Goal: Task Accomplishment & Management: Manage account settings

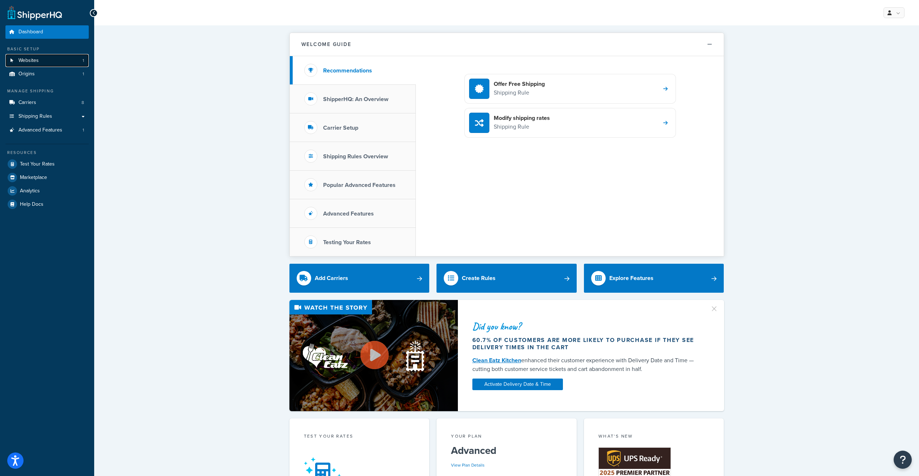
click at [80, 64] on link "Websites 1" at bounding box center [46, 60] width 83 height 13
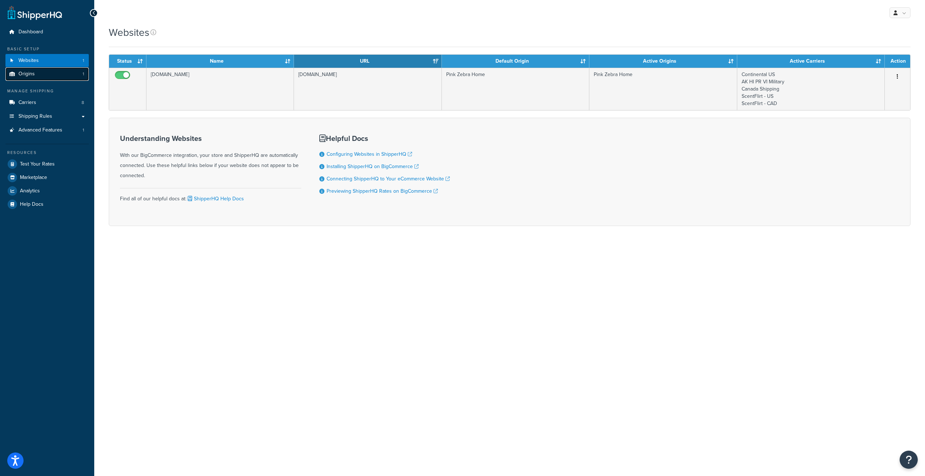
click at [66, 77] on link "Origins 1" at bounding box center [46, 73] width 83 height 13
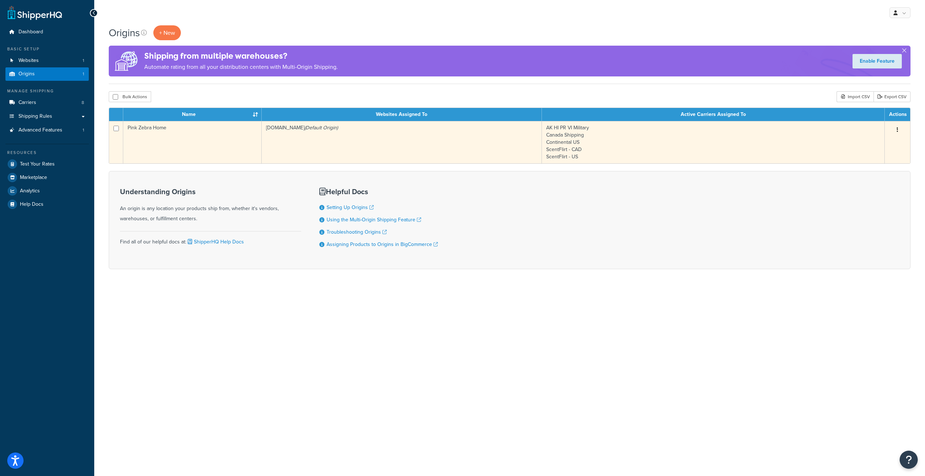
click at [338, 139] on td "pro.pinkzebrahome.com (Default Origin)" at bounding box center [402, 142] width 280 height 42
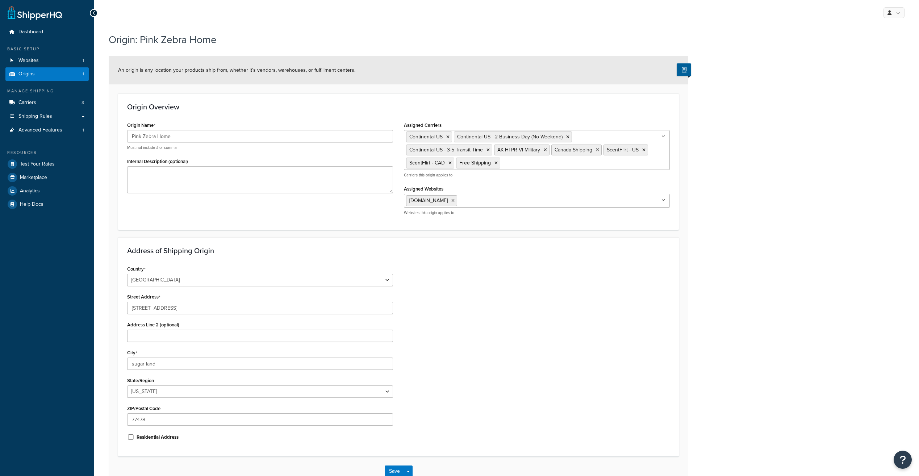
select select "43"
click at [64, 102] on link "Carriers 8" at bounding box center [46, 102] width 83 height 13
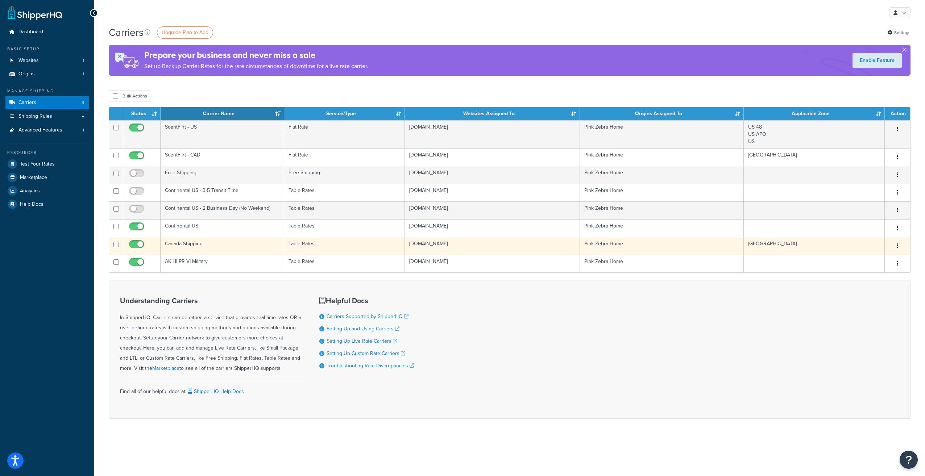
click at [894, 242] on button "button" at bounding box center [897, 246] width 10 height 12
click at [891, 260] on link "Edit" at bounding box center [867, 260] width 57 height 15
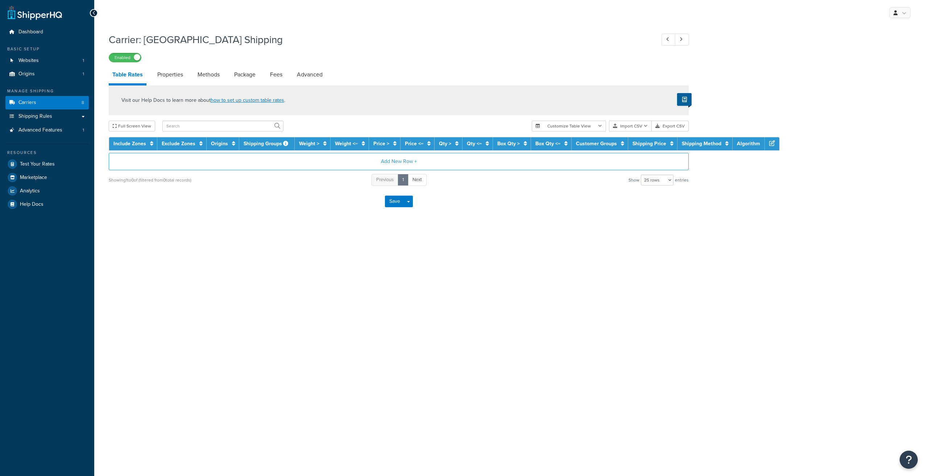
select select "25"
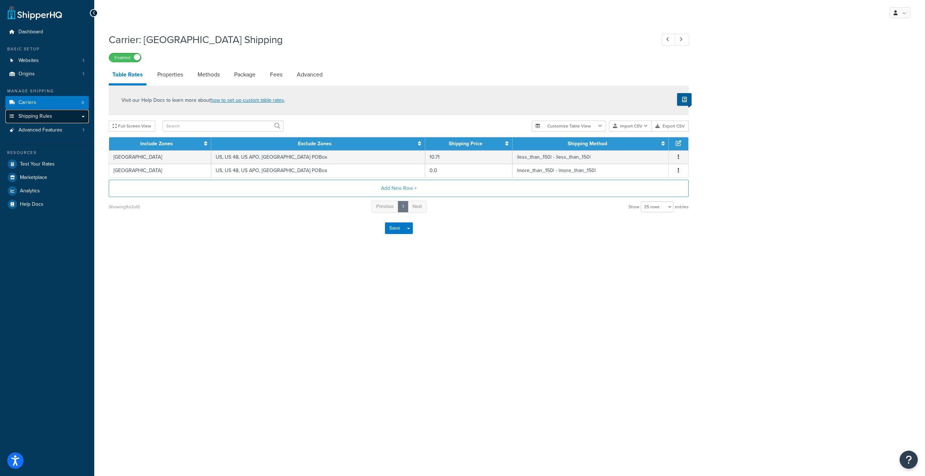
click at [58, 119] on link "Shipping Rules" at bounding box center [46, 116] width 83 height 13
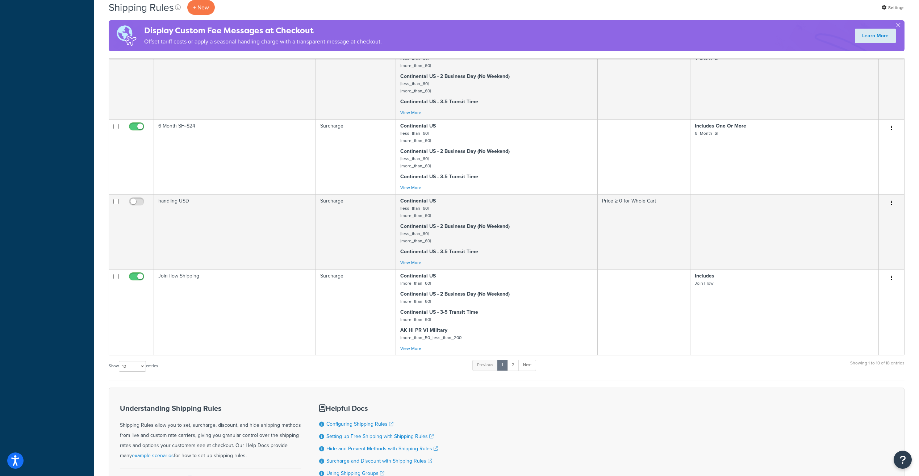
scroll to position [424, 0]
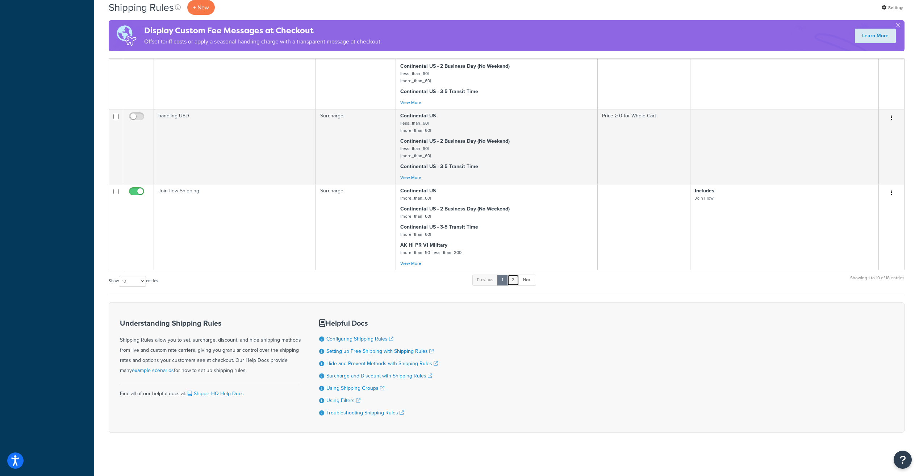
click at [513, 282] on link "2" at bounding box center [513, 280] width 12 height 11
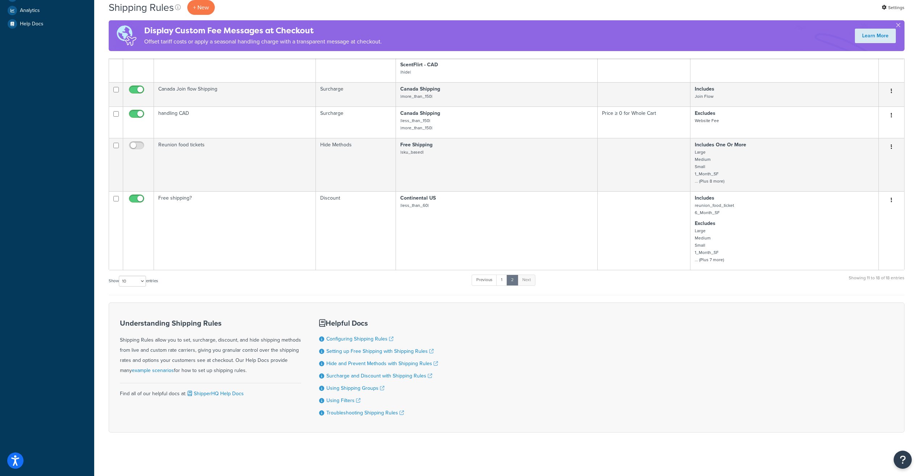
scroll to position [253, 0]
click at [516, 278] on link "2" at bounding box center [513, 280] width 12 height 11
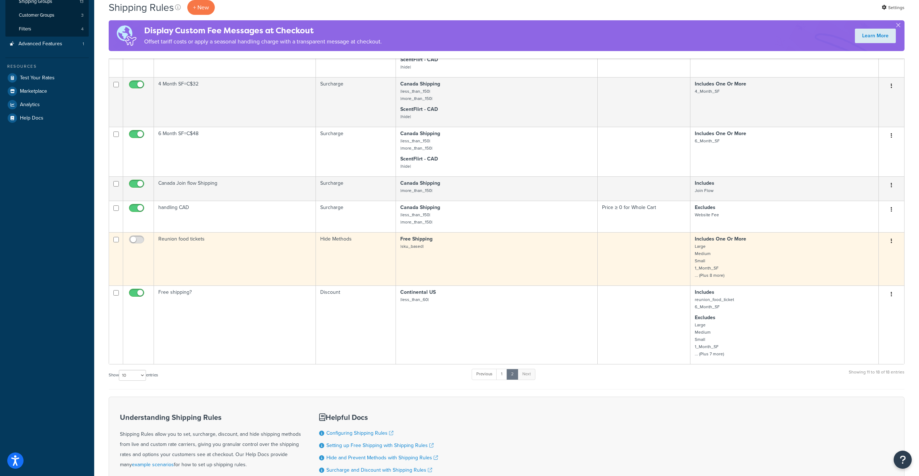
scroll to position [108, 0]
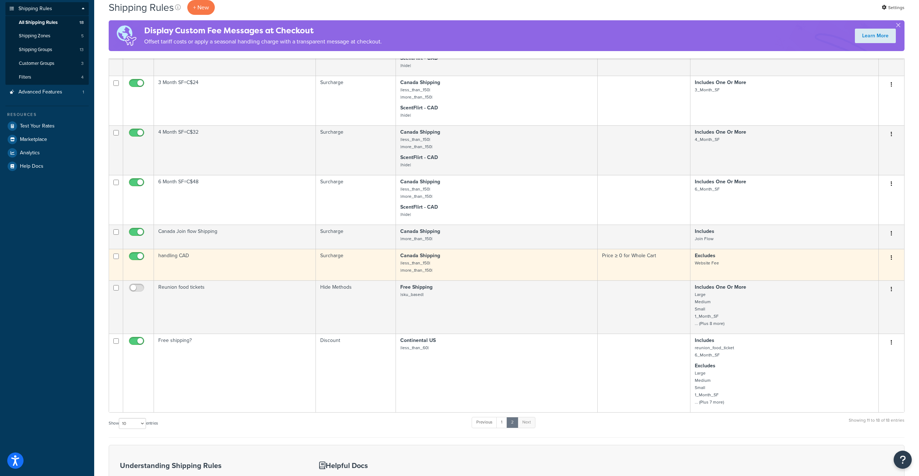
click at [896, 257] on button "button" at bounding box center [892, 258] width 10 height 12
click at [883, 268] on link "Edit" at bounding box center [867, 271] width 57 height 15
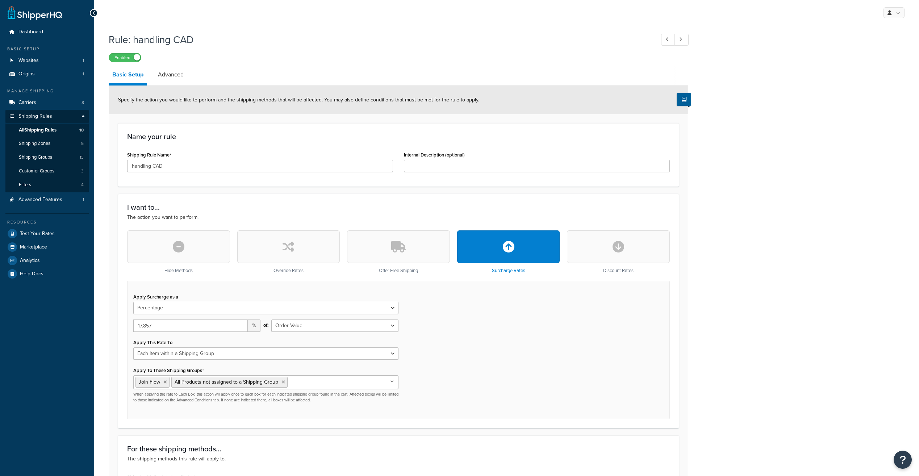
select select "PERCENTAGE"
select select "ORDER"
select select "ITEM"
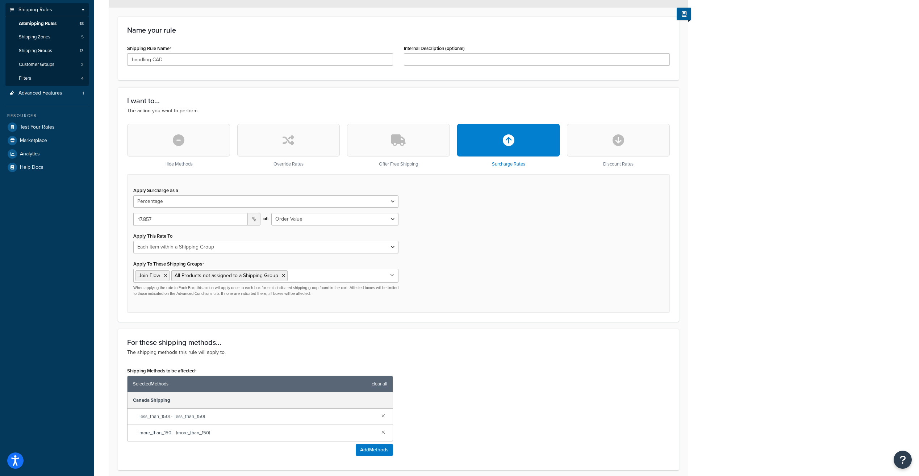
scroll to position [109, 0]
